Goal: Task Accomplishment & Management: Use online tool/utility

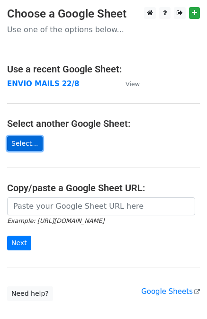
click at [34, 140] on link "Select..." at bounding box center [24, 143] width 35 height 15
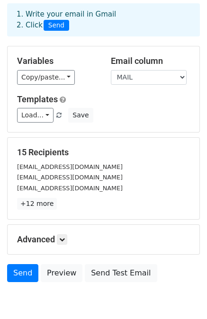
scroll to position [43, 0]
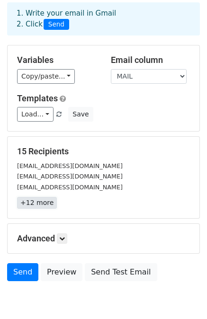
click at [32, 201] on link "+12 more" at bounding box center [37, 203] width 40 height 12
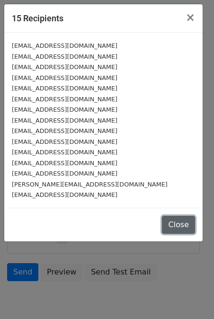
click at [182, 218] on button "Close" at bounding box center [178, 225] width 33 height 18
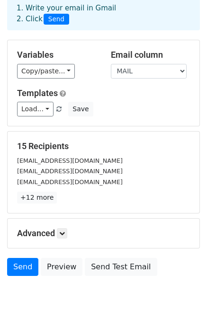
scroll to position [49, 0]
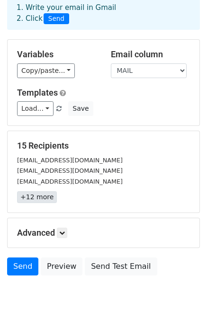
drag, startPoint x: 52, startPoint y: 196, endPoint x: 43, endPoint y: 195, distance: 9.0
click at [43, 195] on p "+12 more" at bounding box center [103, 197] width 173 height 12
click at [43, 195] on link "+12 more" at bounding box center [37, 197] width 40 height 12
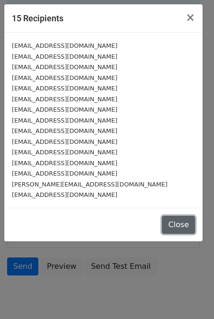
click at [165, 219] on button "Close" at bounding box center [178, 225] width 33 height 18
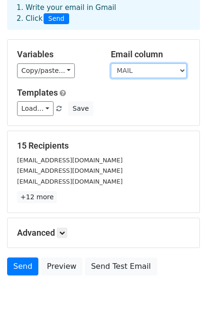
click at [166, 74] on select "MAIL NOMBRE" at bounding box center [149, 70] width 76 height 15
click at [111, 63] on select "MAIL NOMBRE" at bounding box center [149, 70] width 76 height 15
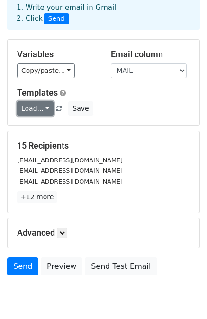
click at [46, 104] on link "Load..." at bounding box center [35, 108] width 36 height 15
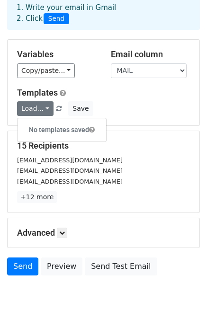
click at [105, 105] on div "Load... No templates saved Save" at bounding box center [103, 108] width 187 height 15
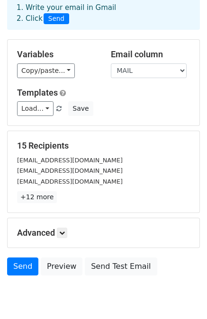
scroll to position [85, 0]
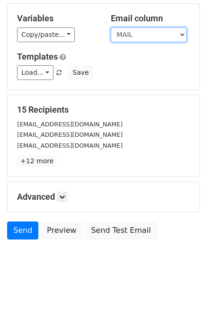
click at [137, 29] on select "MAIL NOMBRE" at bounding box center [149, 34] width 76 height 15
click at [111, 27] on select "MAIL NOMBRE" at bounding box center [149, 34] width 76 height 15
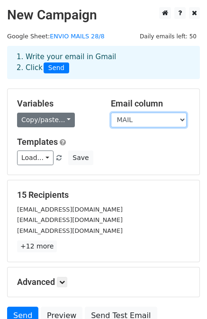
scroll to position [0, 0]
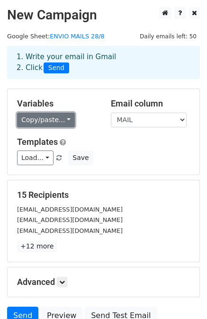
click at [62, 124] on link "Copy/paste..." at bounding box center [46, 120] width 58 height 15
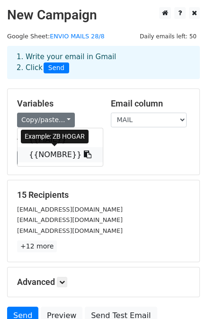
click at [84, 155] on icon at bounding box center [88, 154] width 8 height 8
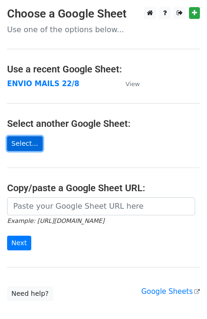
click at [22, 138] on link "Select..." at bounding box center [24, 143] width 35 height 15
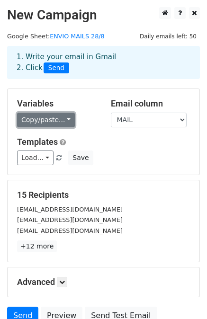
click at [33, 124] on link "Copy/paste..." at bounding box center [46, 120] width 58 height 15
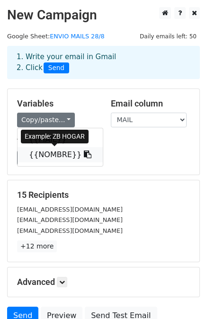
click at [43, 151] on link "{{NOMBRE}}" at bounding box center [59, 154] width 85 height 15
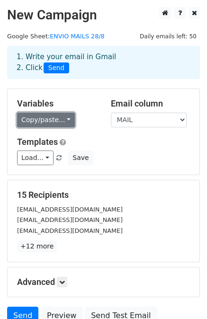
click at [55, 125] on link "Copy/paste..." at bounding box center [46, 120] width 58 height 15
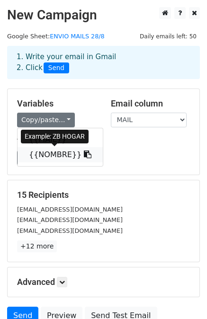
click at [61, 149] on link "{{NOMBRE}}" at bounding box center [59, 154] width 85 height 15
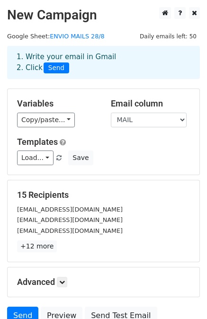
click at [49, 282] on h5 "Advanced" at bounding box center [103, 282] width 173 height 10
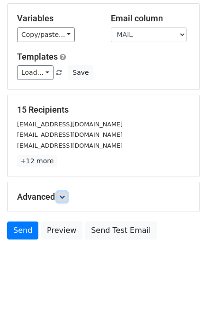
click at [67, 198] on link at bounding box center [62, 196] width 10 height 10
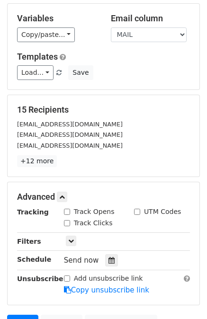
click at [65, 209] on input "Track Opens" at bounding box center [67, 211] width 6 height 6
checkbox input "true"
click at [65, 220] on input "Track Clicks" at bounding box center [67, 223] width 6 height 6
checkbox input "true"
click at [134, 209] on input "UTM Codes" at bounding box center [137, 211] width 6 height 6
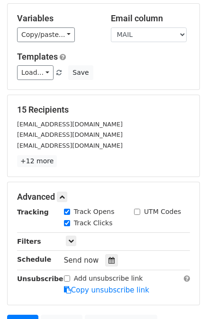
checkbox input "true"
click at [73, 236] on link at bounding box center [71, 240] width 10 height 10
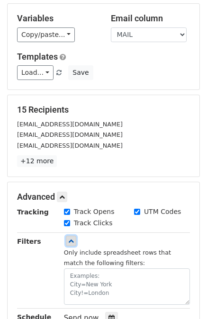
click at [73, 236] on link at bounding box center [71, 240] width 10 height 10
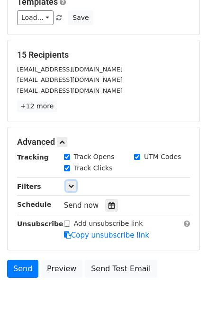
scroll to position [157, 0]
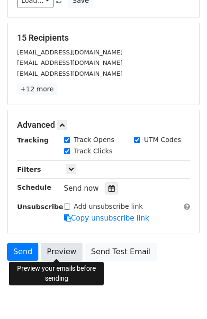
click at [51, 243] on link "Preview" at bounding box center [62, 252] width 42 height 18
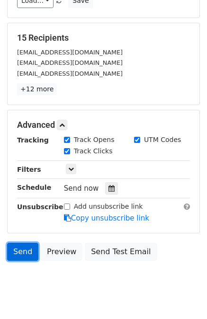
click at [24, 250] on link "Send" at bounding box center [22, 252] width 31 height 18
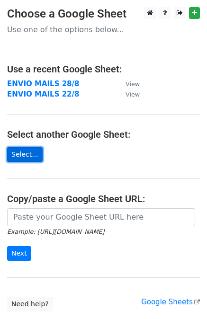
click at [22, 152] on link "Select..." at bounding box center [24, 154] width 35 height 15
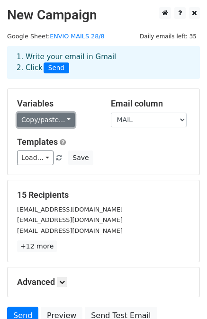
click at [22, 124] on link "Copy/paste..." at bounding box center [46, 120] width 58 height 15
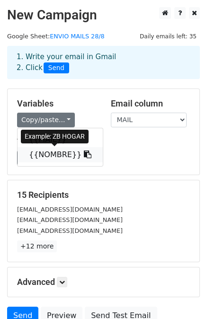
click at [35, 158] on link "{{NOMBRE}}" at bounding box center [59, 154] width 85 height 15
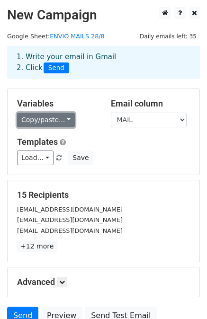
click at [53, 114] on link "Copy/paste..." at bounding box center [46, 120] width 58 height 15
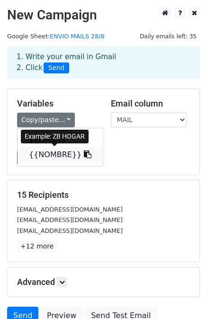
click at [43, 149] on link "{{NOMBRE}}" at bounding box center [59, 154] width 85 height 15
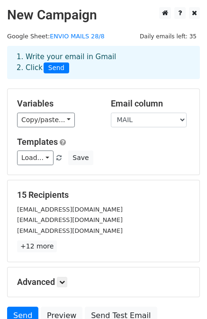
scroll to position [85, 0]
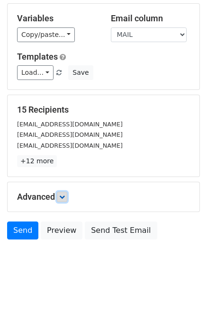
click at [62, 197] on icon at bounding box center [62, 197] width 6 height 6
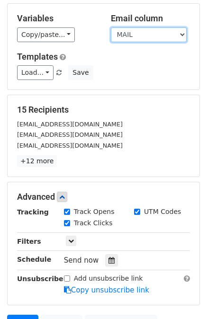
click at [146, 39] on select "MAIL NOMBRE" at bounding box center [149, 34] width 76 height 15
click at [111, 27] on select "MAIL NOMBRE" at bounding box center [149, 34] width 76 height 15
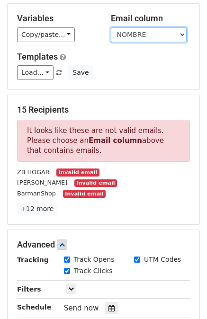
click at [151, 38] on select "MAIL NOMBRE" at bounding box center [149, 34] width 76 height 15
select select "MAIL"
click at [111, 27] on select "MAIL NOMBRE" at bounding box center [149, 34] width 76 height 15
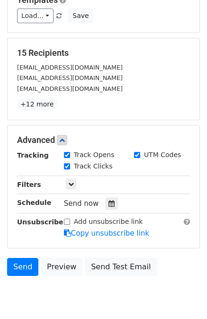
scroll to position [142, 0]
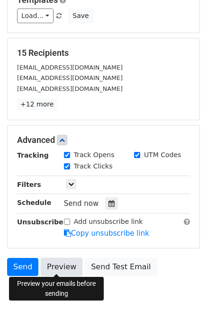
click at [60, 267] on link "Preview" at bounding box center [62, 267] width 42 height 18
click at [49, 264] on link "Preview" at bounding box center [62, 267] width 42 height 18
click at [44, 262] on link "Preview" at bounding box center [62, 267] width 42 height 18
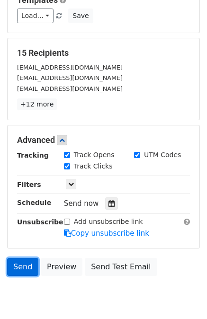
click at [30, 268] on link "Send" at bounding box center [22, 267] width 31 height 18
